Goal: Task Accomplishment & Management: Manage account settings

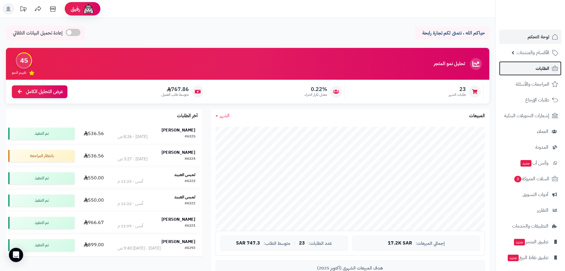
click at [535, 66] on link "الطلبات" at bounding box center [530, 68] width 62 height 14
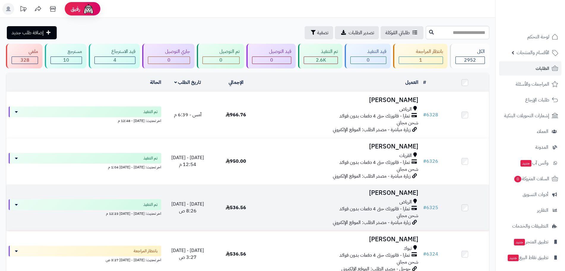
scroll to position [59, 0]
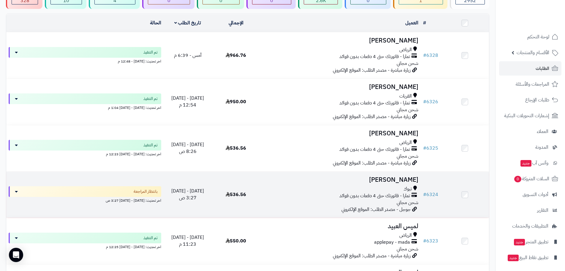
click at [392, 188] on div "تبوك" at bounding box center [341, 188] width 156 height 7
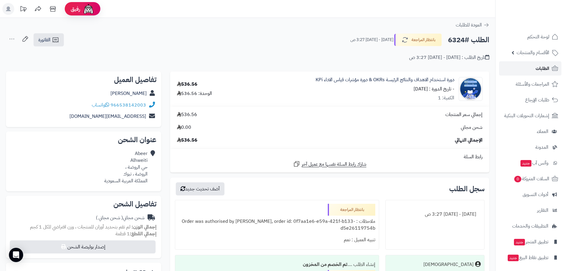
click at [543, 71] on span "الطلبات" at bounding box center [543, 68] width 14 height 8
